Goal: Information Seeking & Learning: Learn about a topic

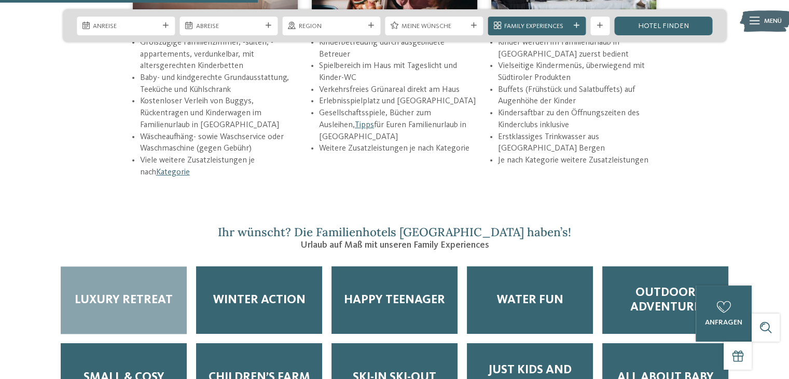
scroll to position [1401, 0]
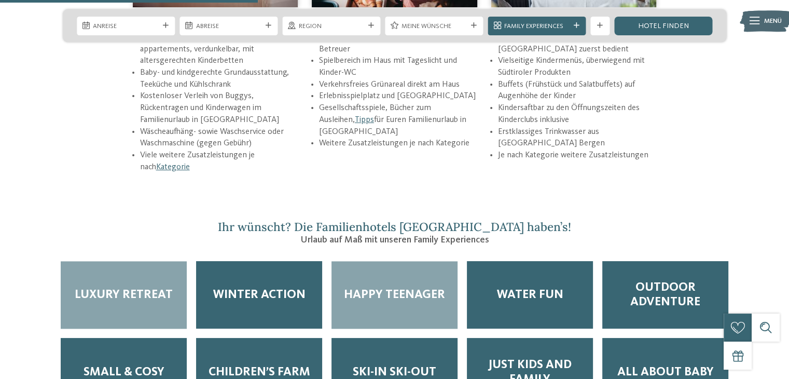
click at [395, 287] on span "Happy Teenager" at bounding box center [394, 294] width 101 height 15
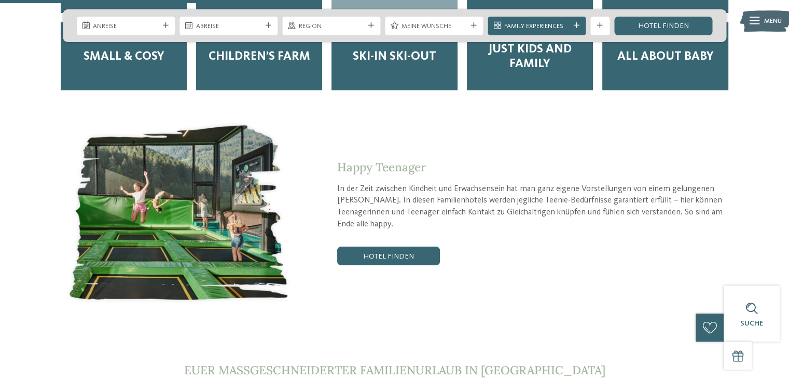
scroll to position [1764, 0]
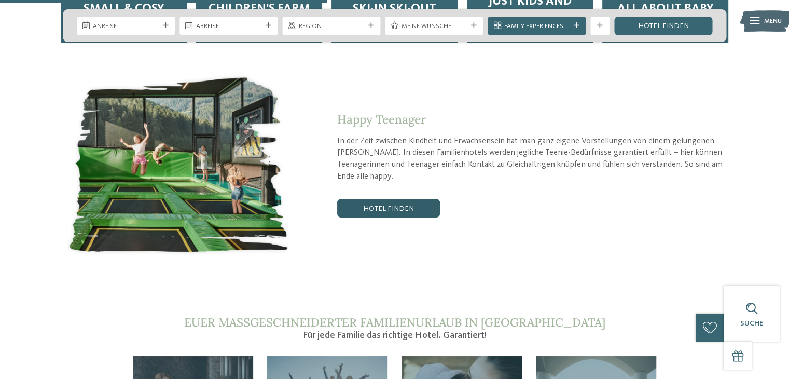
click at [388, 199] on link "Hotel finden" at bounding box center [388, 208] width 103 height 19
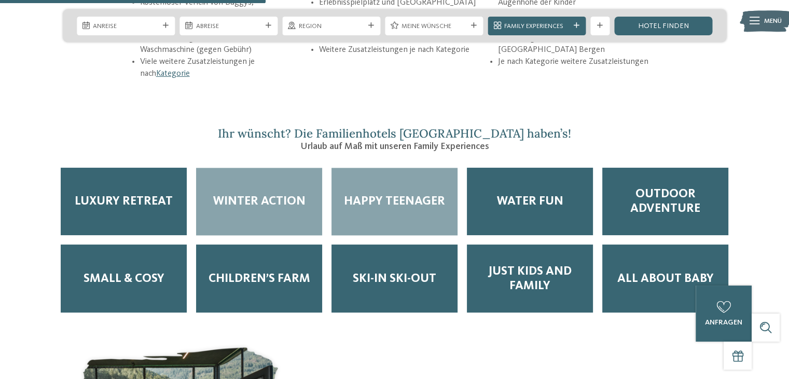
scroll to position [1505, 0]
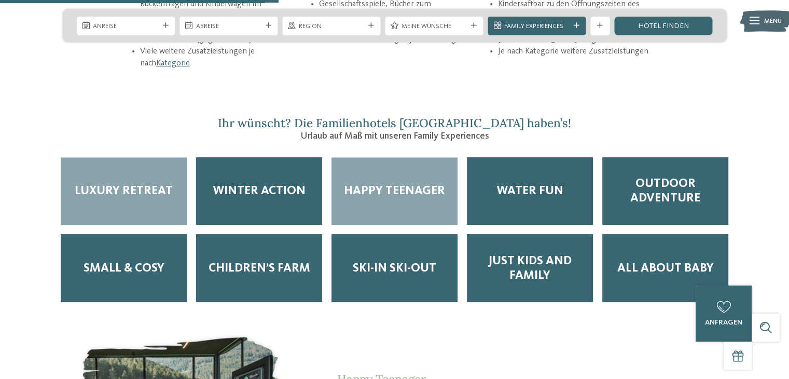
click at [117, 184] on span "Luxury Retreat" at bounding box center [124, 191] width 98 height 15
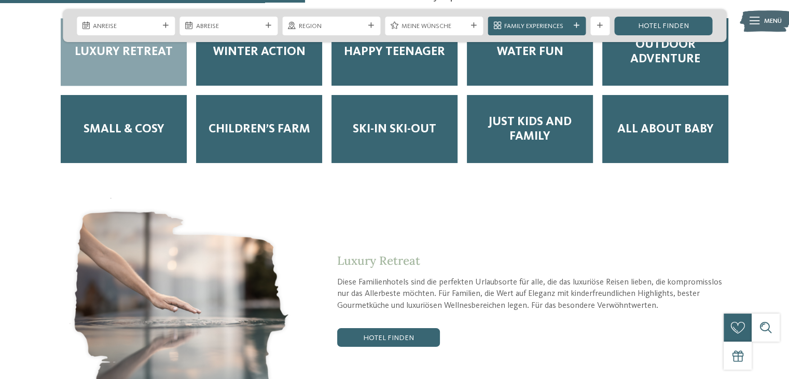
scroll to position [1660, 0]
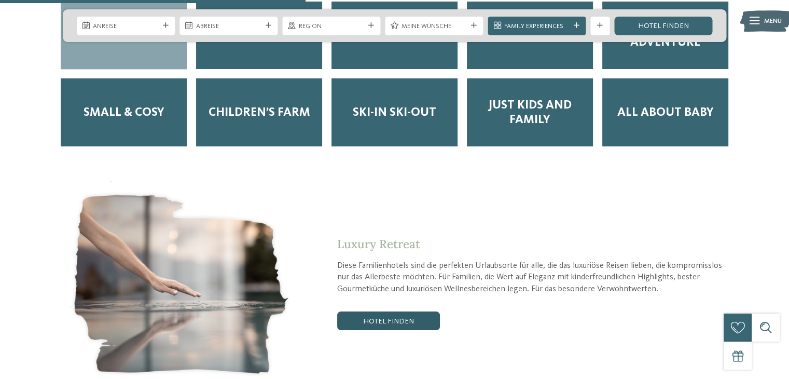
click at [371, 311] on link "Hotel finden" at bounding box center [388, 320] width 103 height 19
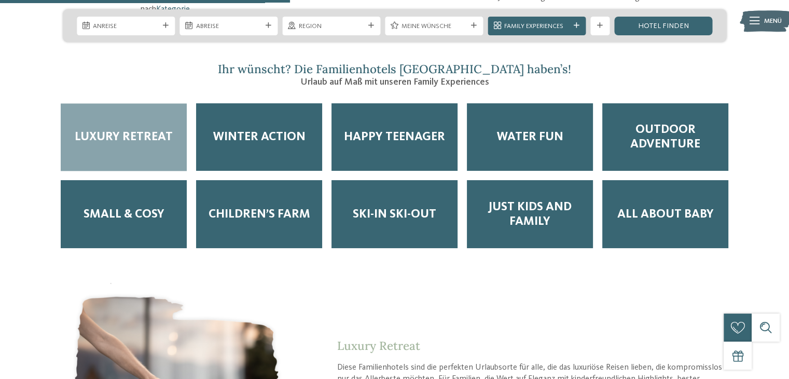
scroll to position [1557, 0]
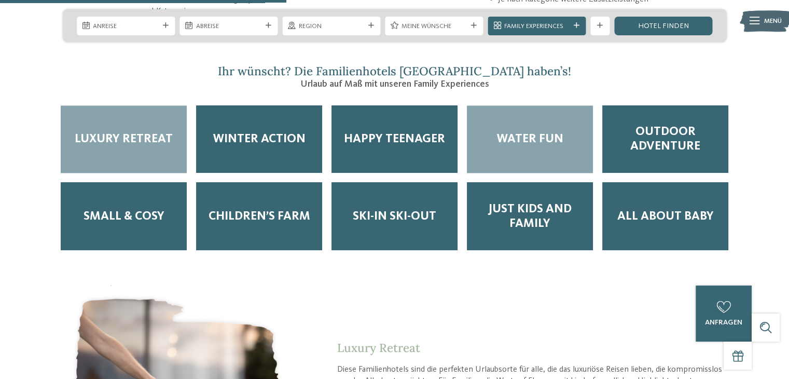
click at [533, 132] on span "Water Fun" at bounding box center [530, 139] width 66 height 15
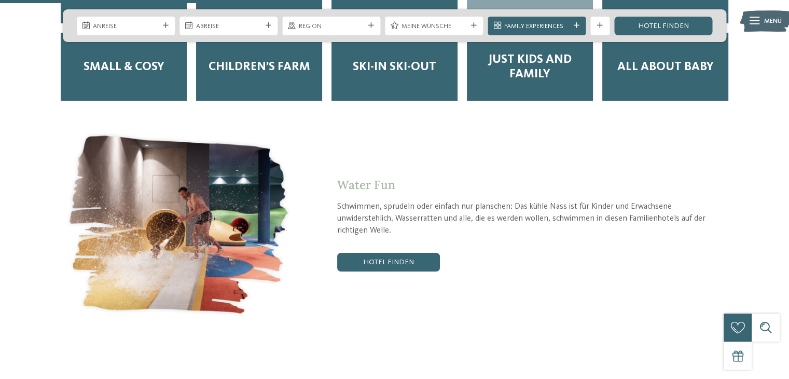
scroll to position [1712, 0]
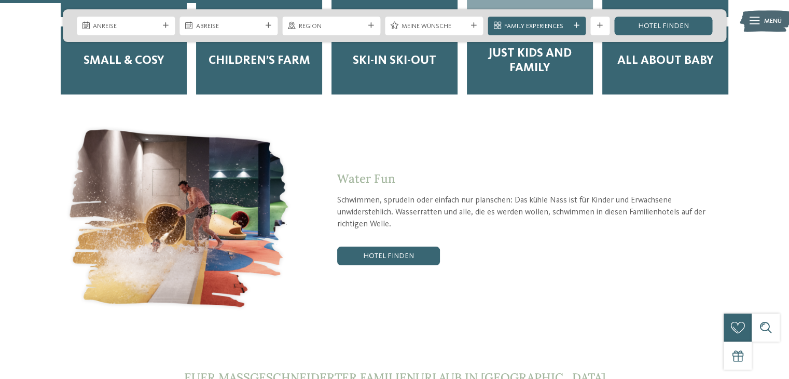
click at [397, 235] on div "Water Fun Schwimmen, sprudeln oder einfach nur planschen: Das kühle Nass ist fü…" at bounding box center [395, 217] width 664 height 191
click at [397, 246] on link "Hotel finden" at bounding box center [388, 255] width 103 height 19
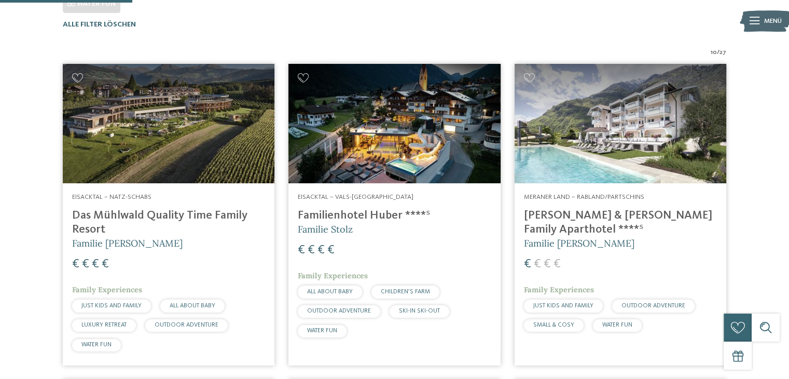
scroll to position [300, 0]
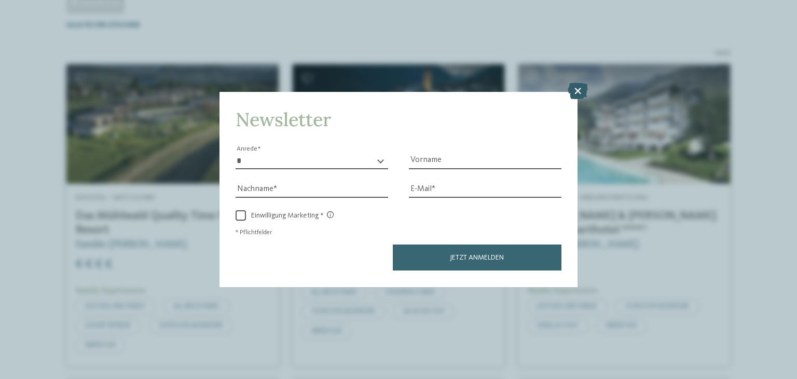
click at [580, 94] on icon at bounding box center [578, 91] width 20 height 17
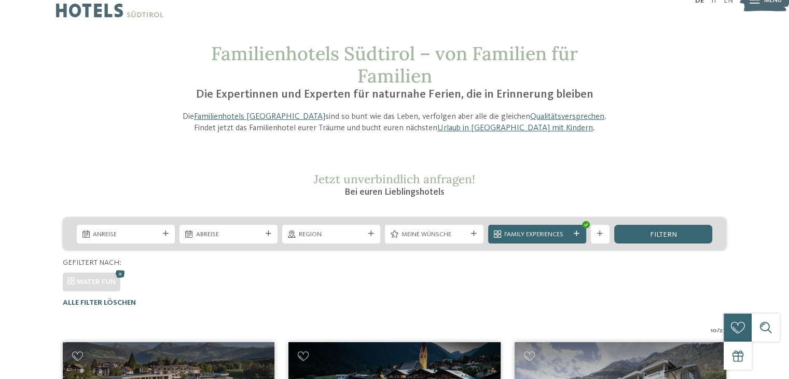
scroll to position [0, 0]
